Goal: Check status: Check status

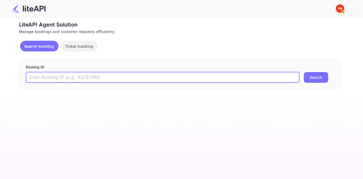
click at [89, 79] on input "text" at bounding box center [162, 77] width 273 height 11
paste input "8925726"
type input "8925726"
click at [313, 78] on button "Search" at bounding box center [316, 77] width 24 height 11
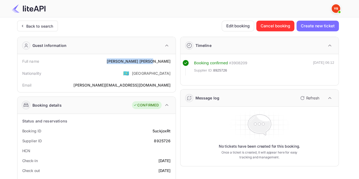
drag, startPoint x: 144, startPoint y: 59, endPoint x: 171, endPoint y: 60, distance: 26.8
click at [171, 60] on div "[PERSON_NAME]" at bounding box center [139, 61] width 64 height 6
copy div "[PERSON_NAME]"
drag, startPoint x: 159, startPoint y: 140, endPoint x: 171, endPoint y: 140, distance: 11.8
click at [171, 140] on div "Supplier ID 8925726" at bounding box center [97, 141] width 154 height 10
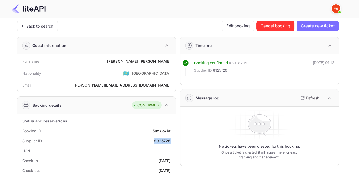
copy div "8925726"
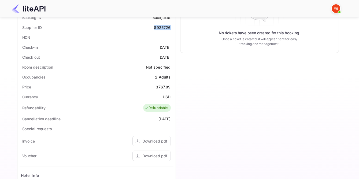
scroll to position [122, 0]
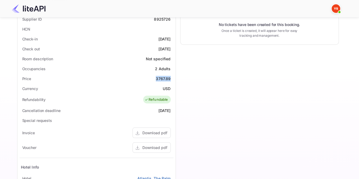
drag, startPoint x: 156, startPoint y: 77, endPoint x: 172, endPoint y: 77, distance: 16.1
click at [172, 77] on div "Price 3767.89" at bounding box center [97, 79] width 154 height 10
copy div "3767.89"
